Goal: Task Accomplishment & Management: Use online tool/utility

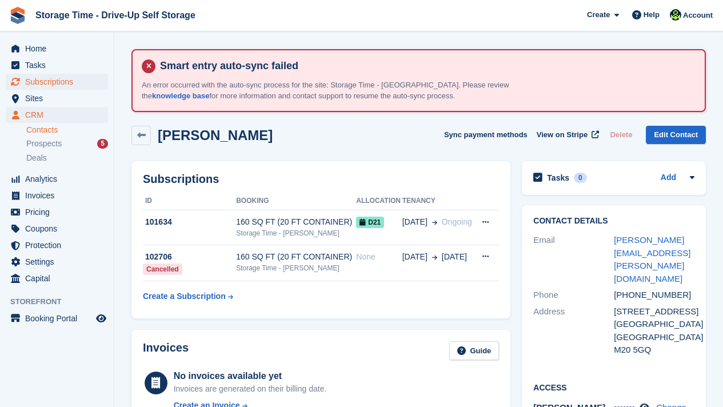
scroll to position [23, 0]
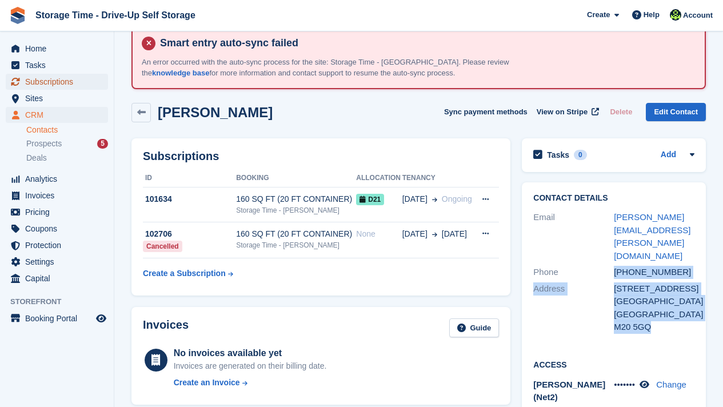
click at [69, 78] on span "Subscriptions" at bounding box center [59, 82] width 69 height 16
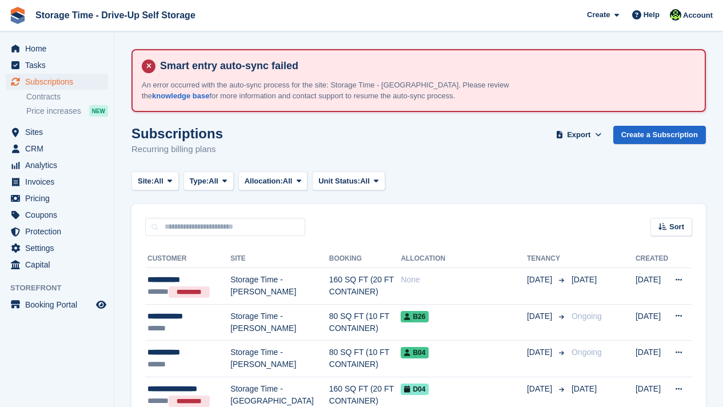
click at [316, 221] on div "Sort Sort by Customer name Date created Move in date Move out date Created (old…" at bounding box center [419, 220] width 575 height 33
click at [279, 228] on input "text" at bounding box center [225, 227] width 160 height 19
click at [263, 228] on input "text" at bounding box center [225, 227] width 160 height 19
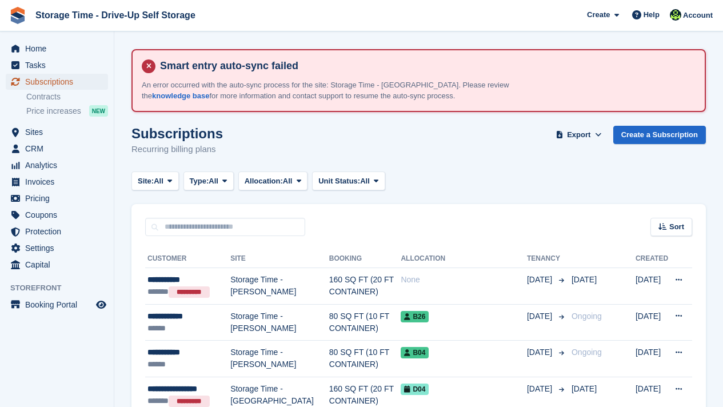
click at [79, 83] on span "Subscriptions" at bounding box center [59, 82] width 69 height 16
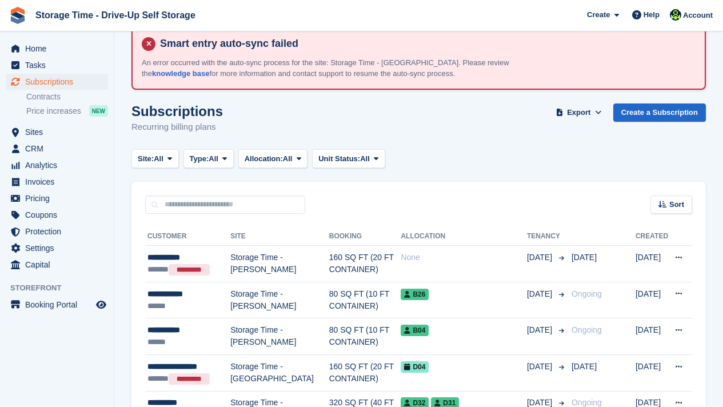
scroll to position [45, 0]
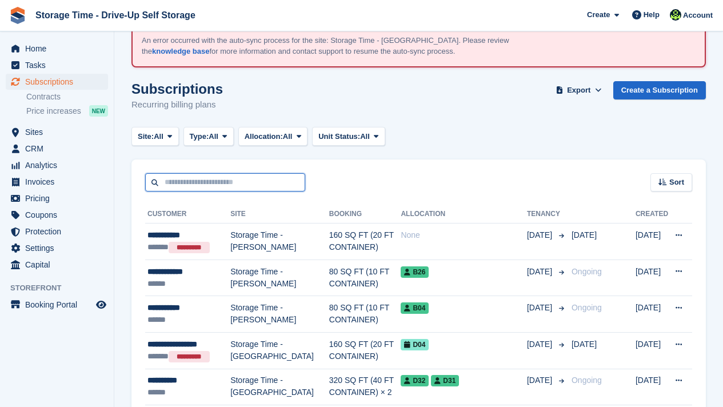
click at [195, 180] on input "text" at bounding box center [225, 182] width 160 height 19
click at [223, 184] on input "text" at bounding box center [225, 182] width 160 height 19
click at [226, 180] on input "text" at bounding box center [225, 182] width 160 height 19
drag, startPoint x: 419, startPoint y: 116, endPoint x: 419, endPoint y: 167, distance: 50.9
click at [419, 167] on div "Sort Sort by Customer name Date created Move in date Move out date Created (old…" at bounding box center [419, 176] width 575 height 33
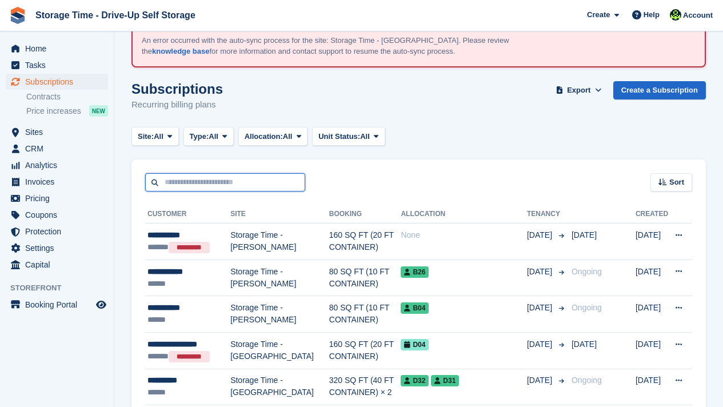
click at [225, 181] on input "text" at bounding box center [225, 182] width 160 height 19
type input "*****"
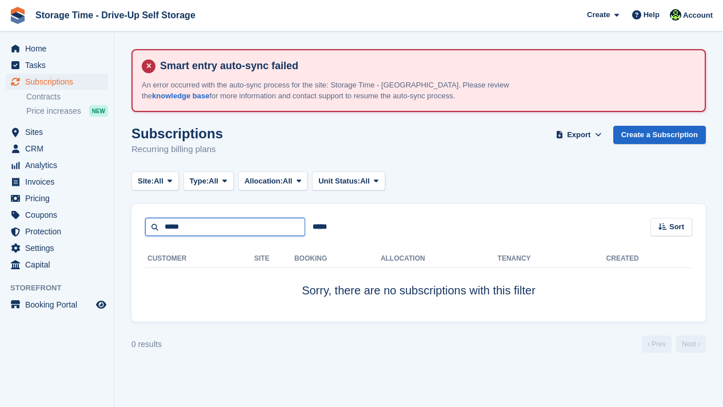
click at [244, 222] on input "*****" at bounding box center [225, 227] width 160 height 19
click at [31, 50] on span "Home" at bounding box center [59, 49] width 69 height 16
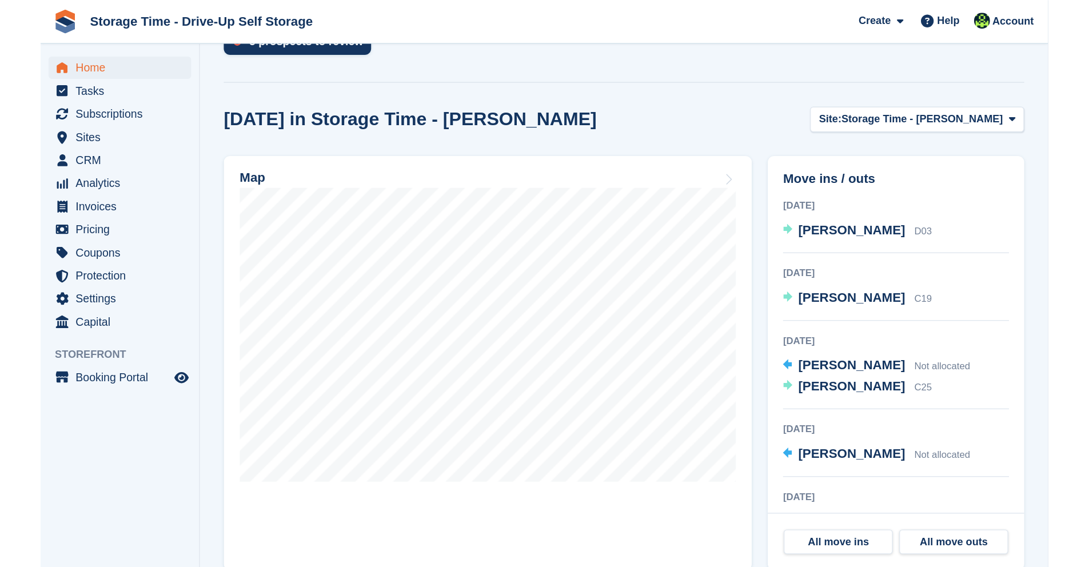
scroll to position [366, 0]
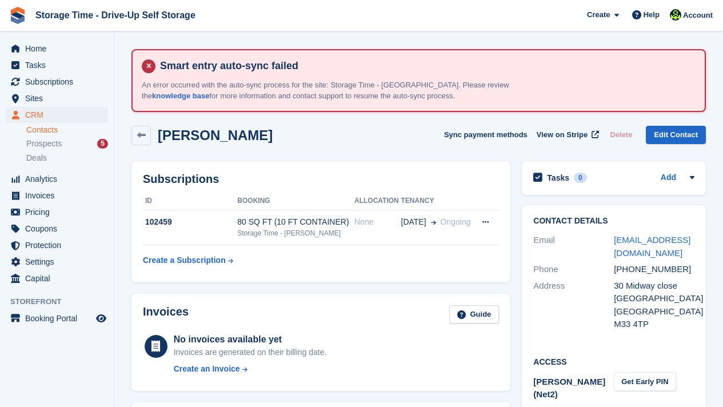
scroll to position [23, 0]
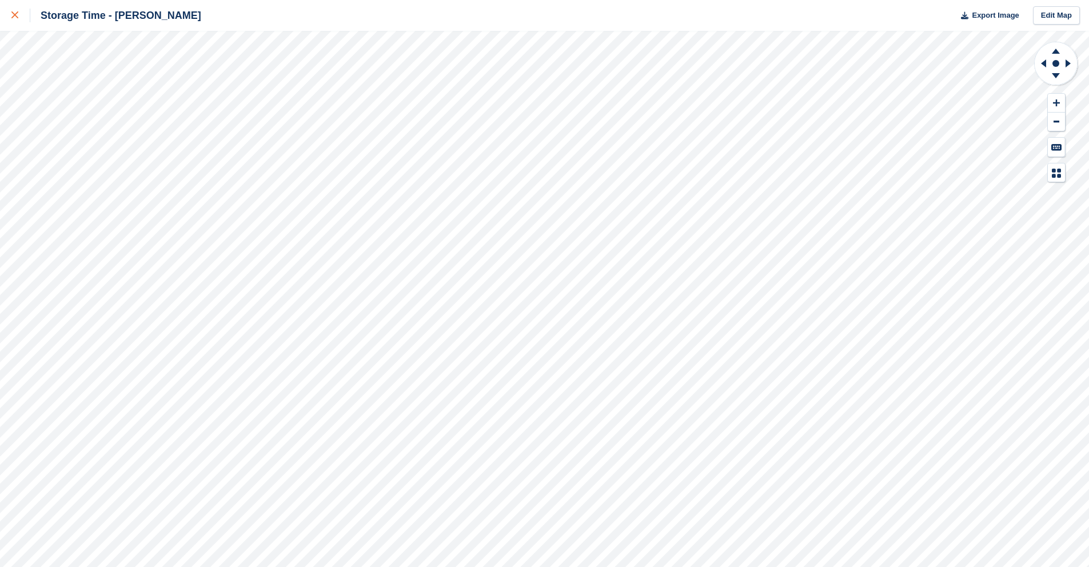
click at [11, 15] on icon at bounding box center [14, 14] width 7 height 7
click at [19, 11] on div at bounding box center [20, 16] width 19 height 14
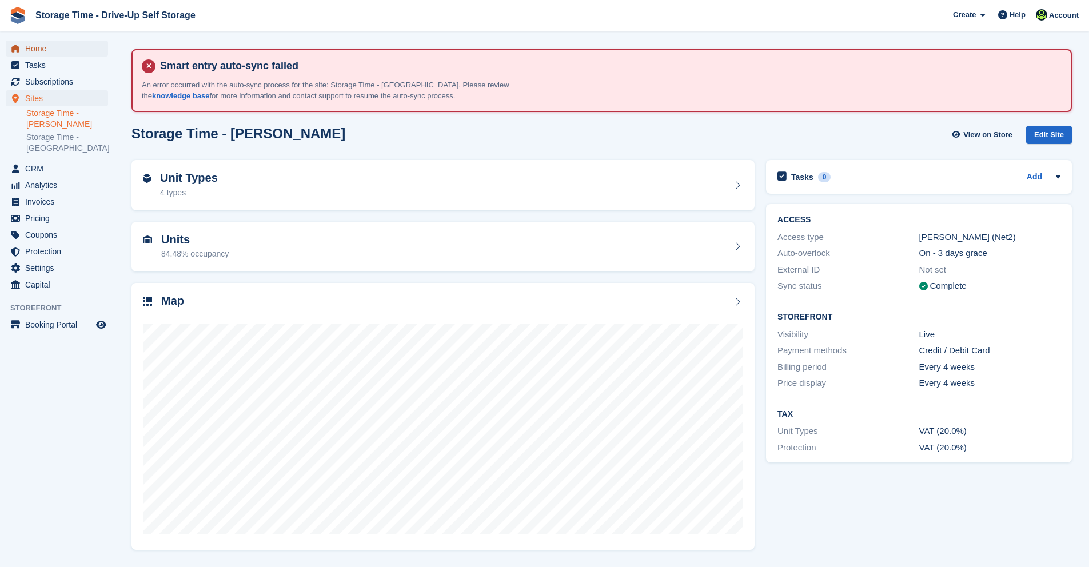
click at [87, 50] on span "Home" at bounding box center [59, 49] width 69 height 16
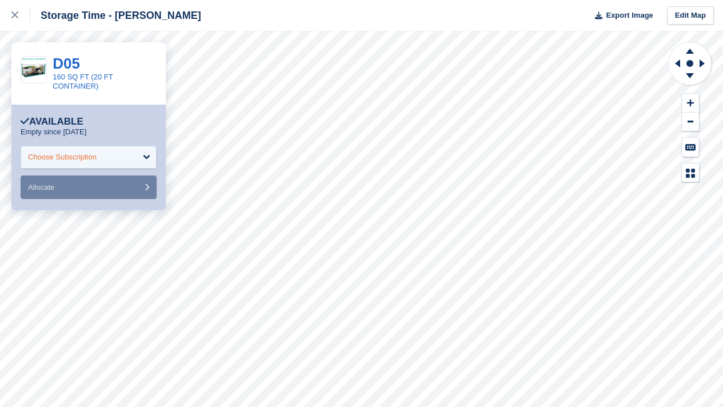
click at [96, 153] on div "Choose Subscription" at bounding box center [62, 157] width 69 height 11
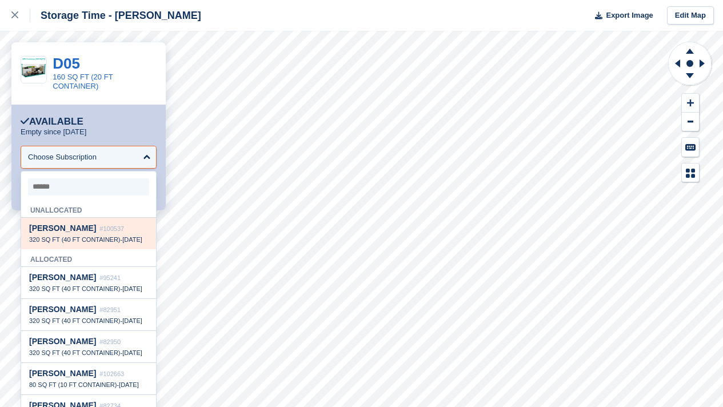
click at [95, 244] on div "320 SQ FT (40 FT CONTAINER) - [DATE]" at bounding box center [88, 240] width 119 height 8
select select "******"
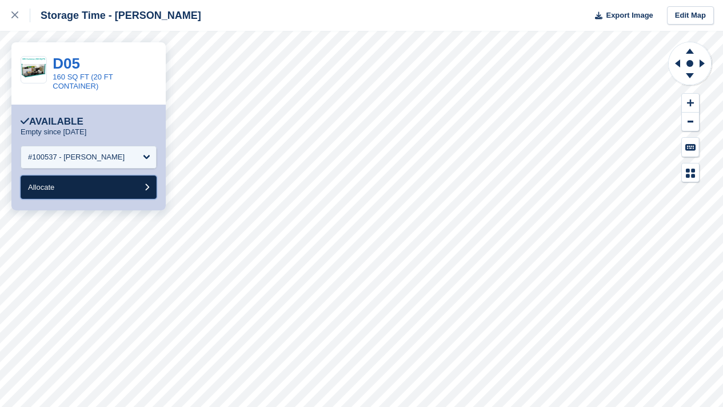
click at [91, 188] on button "Allocate" at bounding box center [89, 187] width 136 height 23
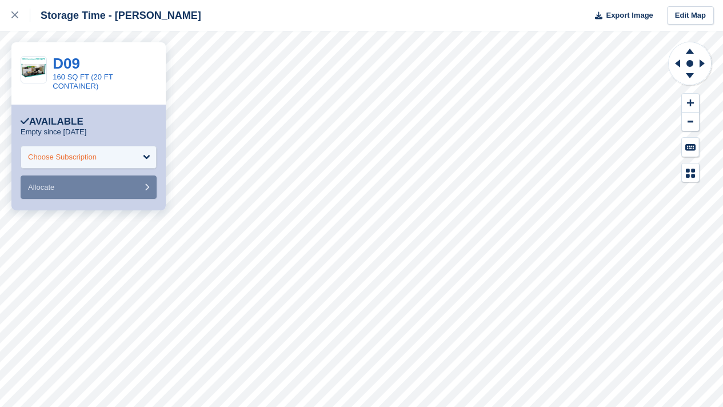
click at [97, 152] on div "Choose Subscription" at bounding box center [62, 157] width 69 height 11
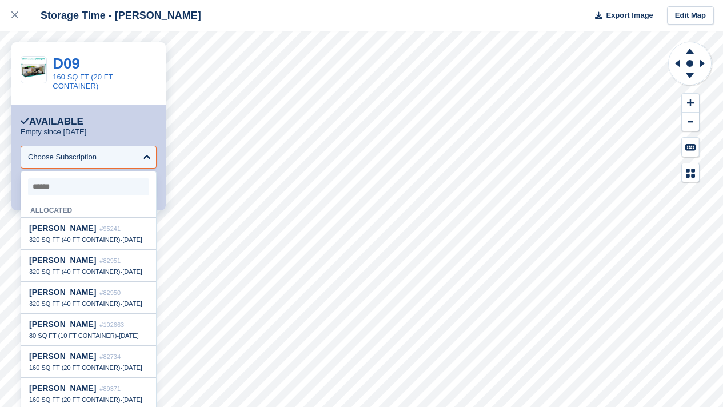
click at [101, 193] on input "select-one" at bounding box center [88, 186] width 121 height 17
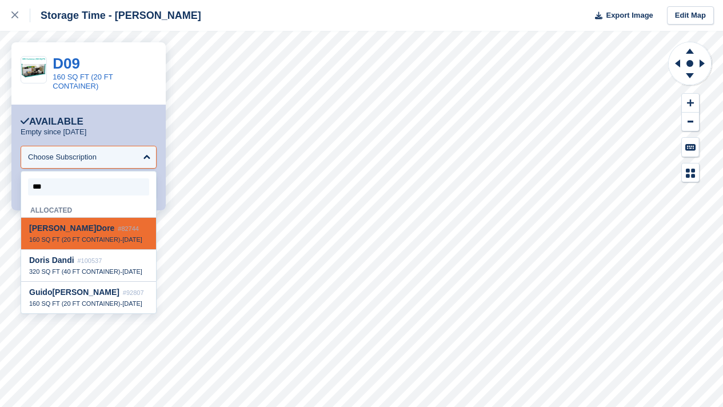
type input "****"
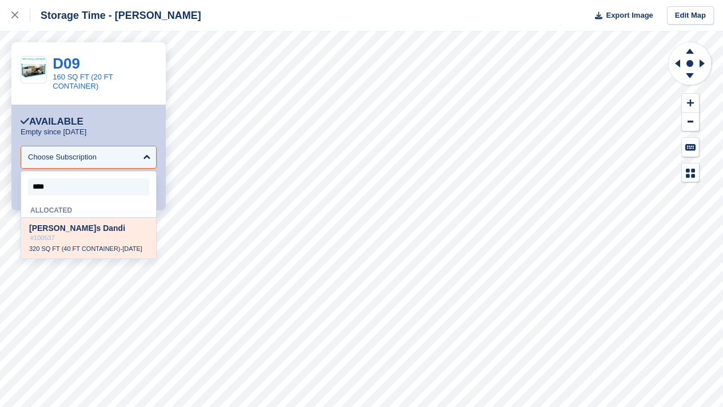
click at [66, 226] on span "Dori s Dandi" at bounding box center [77, 228] width 96 height 9
select select "******"
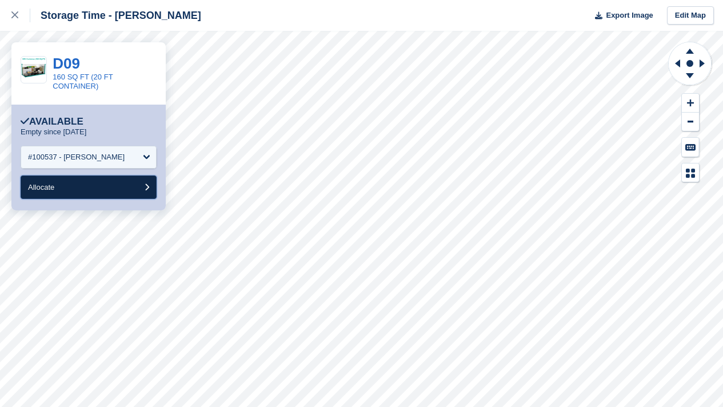
click at [87, 185] on button "Allocate" at bounding box center [89, 187] width 136 height 23
